Goal: Task Accomplishment & Management: Manage account settings

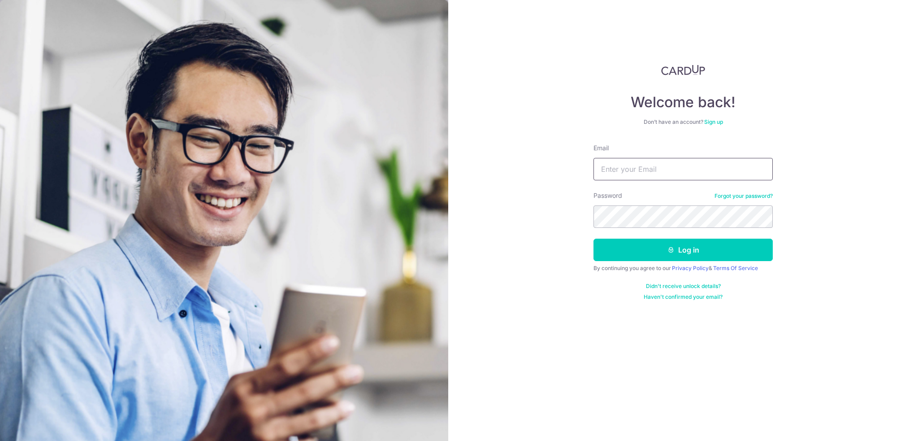
click at [659, 169] on input "Email" at bounding box center [683, 169] width 179 height 22
type input "[EMAIL_ADDRESS][DOMAIN_NAME]"
click at [594, 239] on button "Log in" at bounding box center [683, 250] width 179 height 22
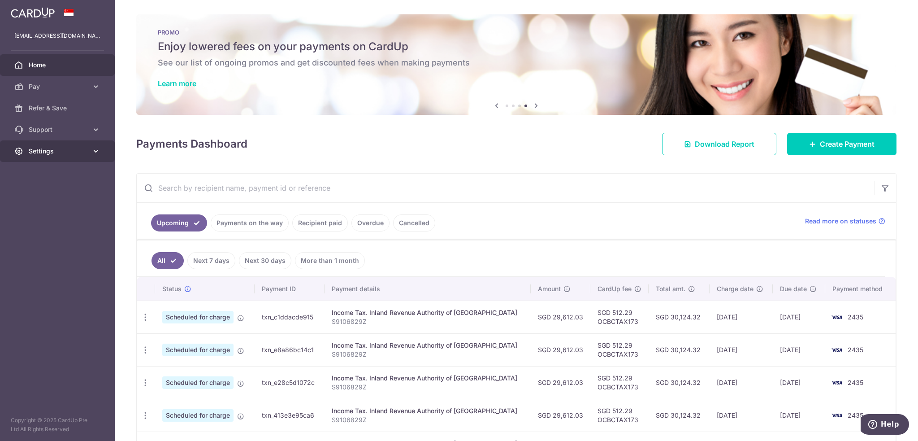
click at [57, 152] on span "Settings" at bounding box center [58, 151] width 59 height 9
click at [69, 197] on span "Logout" at bounding box center [58, 194] width 59 height 9
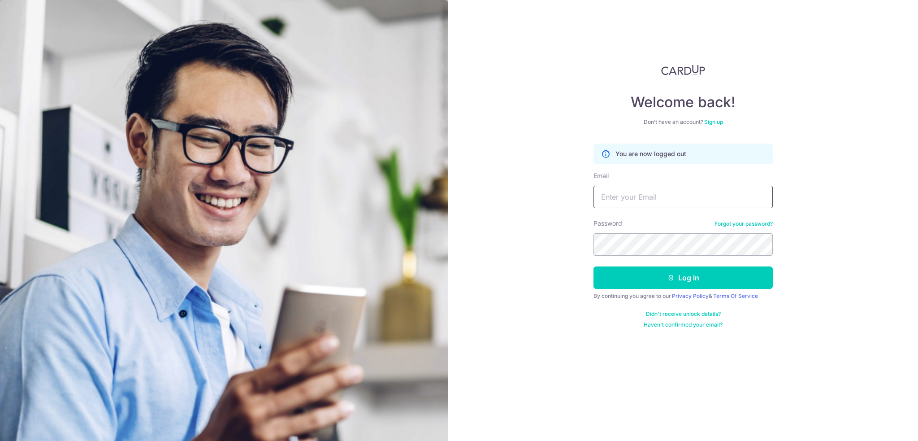
click at [640, 206] on input "Email" at bounding box center [683, 197] width 179 height 22
type input "[EMAIL_ADDRESS][DOMAIN_NAME]"
drag, startPoint x: 643, startPoint y: 199, endPoint x: 513, endPoint y: 200, distance: 130.5
click at [542, 199] on div "Welcome back! Don’t have an account? Sign up You are now logged out Email tang_…" at bounding box center [683, 220] width 470 height 441
click at [637, 195] on input "Email" at bounding box center [683, 197] width 179 height 22
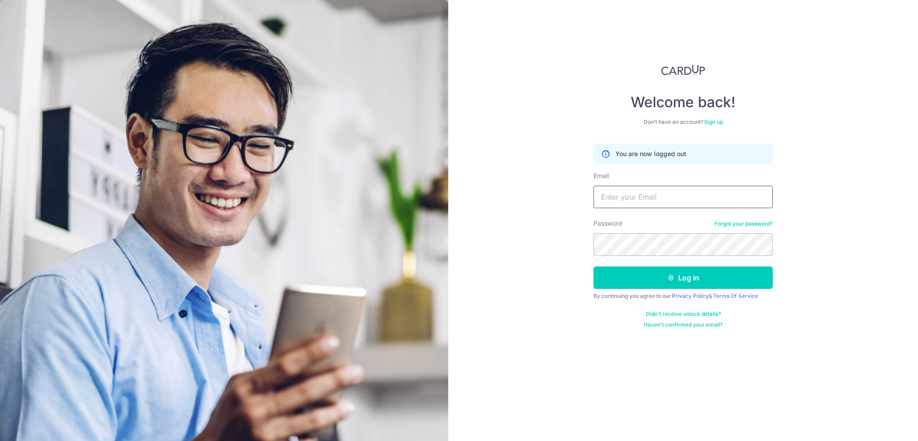
type input "th.headlights@gmail.com"
click at [594, 266] on button "Log in" at bounding box center [683, 277] width 179 height 22
